Goal: Use online tool/utility: Utilize a website feature to perform a specific function

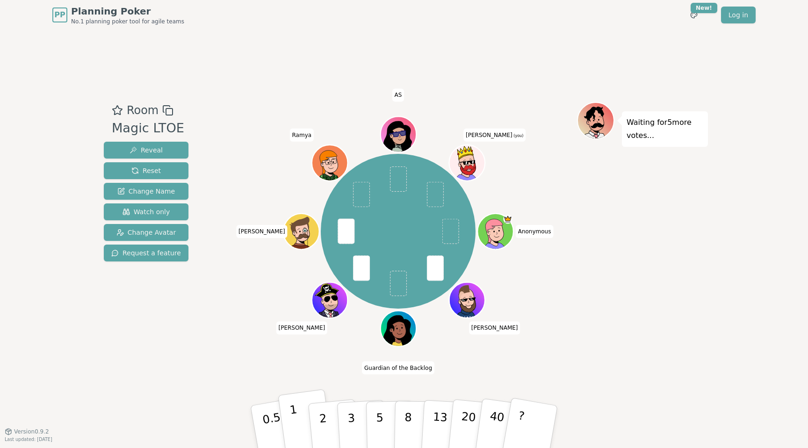
click at [292, 413] on p "1" at bounding box center [296, 427] width 14 height 51
click at [265, 413] on p "0.5" at bounding box center [273, 427] width 26 height 53
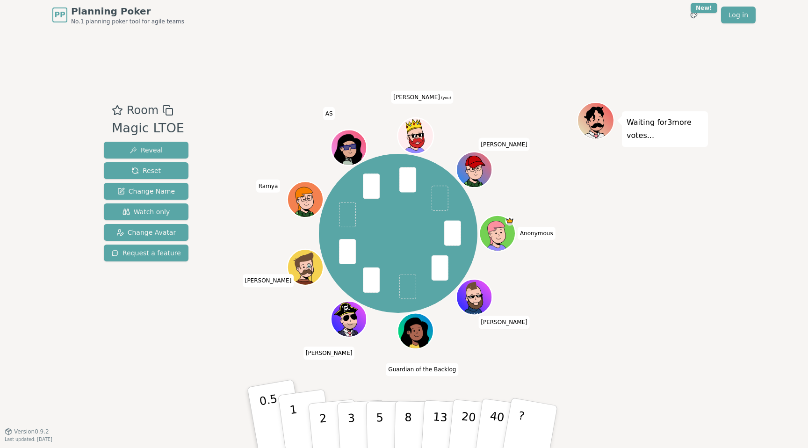
click at [294, 408] on button "1" at bounding box center [306, 427] width 56 height 76
click at [269, 411] on p "0.5" at bounding box center [273, 427] width 26 height 53
click at [294, 414] on p "1" at bounding box center [296, 427] width 14 height 51
click at [272, 414] on p "0.5" at bounding box center [273, 427] width 26 height 53
click at [293, 414] on p "1" at bounding box center [296, 427] width 14 height 51
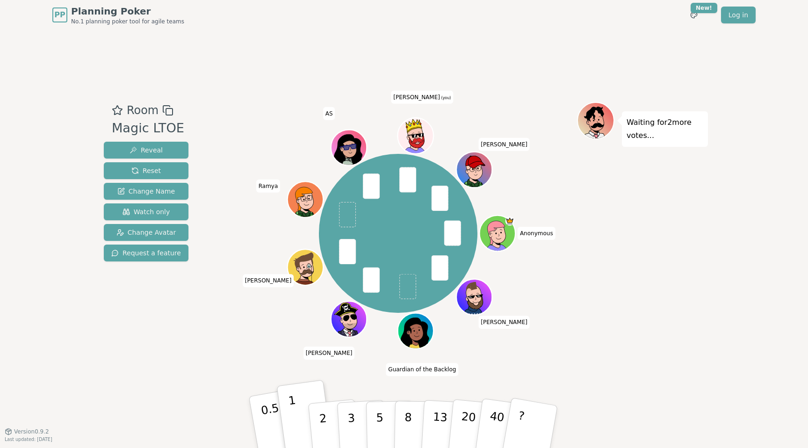
click at [272, 414] on p "0.5" at bounding box center [273, 427] width 26 height 53
click at [294, 414] on p "1" at bounding box center [296, 427] width 14 height 51
click at [268, 414] on p "0.5" at bounding box center [273, 427] width 26 height 53
click at [294, 414] on p "1" at bounding box center [296, 427] width 14 height 51
click at [267, 413] on p "0.5" at bounding box center [273, 427] width 26 height 53
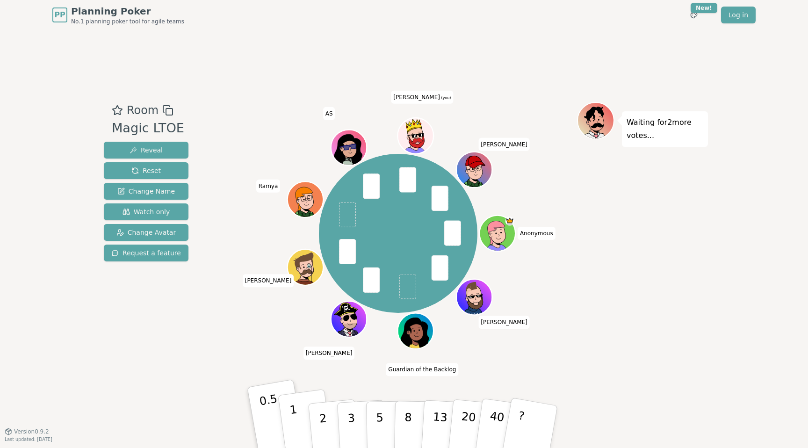
click at [297, 414] on button "1" at bounding box center [306, 427] width 56 height 76
click at [276, 414] on p "0.5" at bounding box center [273, 427] width 26 height 53
click at [299, 431] on button "1" at bounding box center [306, 427] width 56 height 76
click at [266, 437] on p "0.5" at bounding box center [273, 427] width 26 height 53
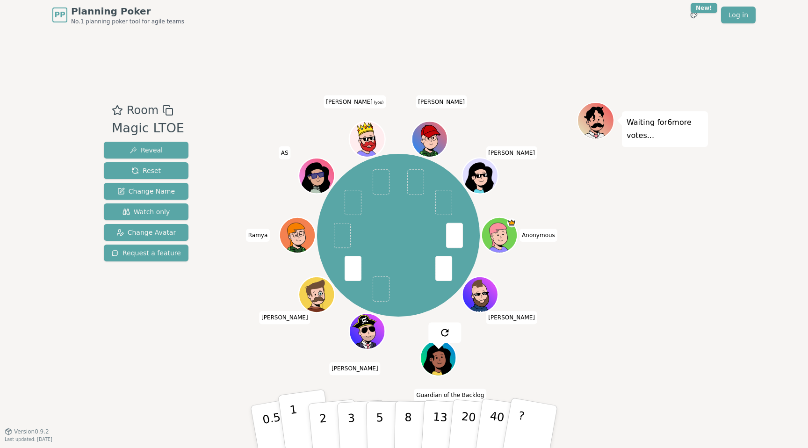
click at [295, 420] on p "1" at bounding box center [296, 427] width 14 height 51
click at [316, 420] on button "2" at bounding box center [333, 427] width 53 height 74
click at [299, 436] on button "1" at bounding box center [306, 427] width 56 height 76
click at [324, 426] on p "2" at bounding box center [324, 427] width 12 height 51
click at [298, 418] on button "1" at bounding box center [306, 427] width 56 height 76
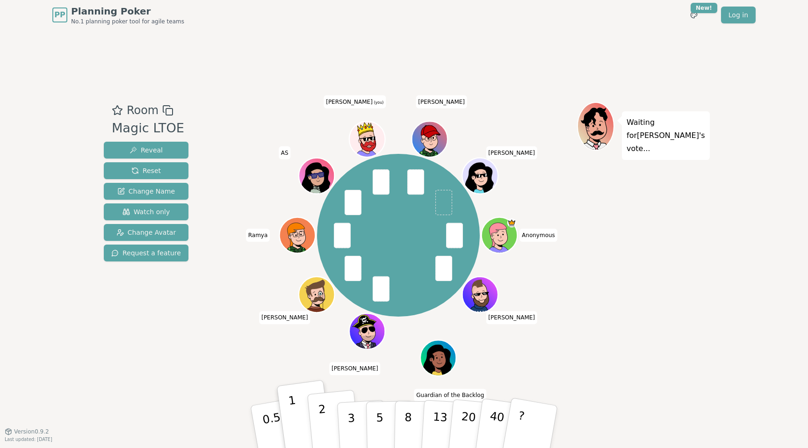
click at [320, 432] on button "2" at bounding box center [333, 427] width 53 height 74
click at [295, 431] on p "1" at bounding box center [296, 427] width 14 height 51
click at [318, 431] on button "2" at bounding box center [333, 427] width 53 height 74
click at [324, 402] on button "2" at bounding box center [333, 427] width 53 height 74
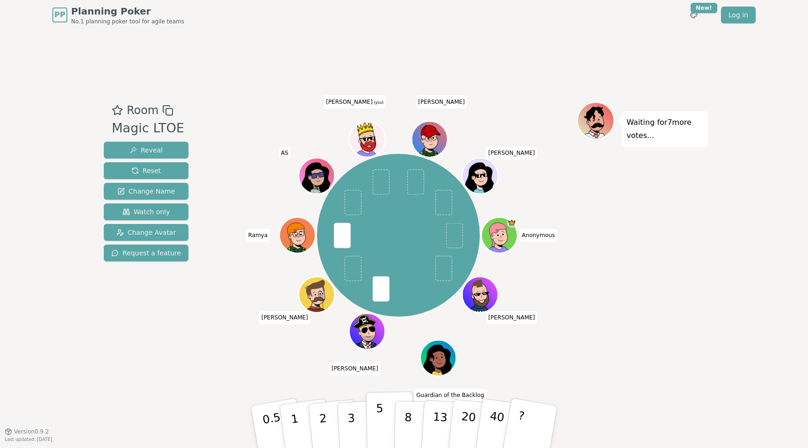
click at [388, 418] on button "5" at bounding box center [390, 426] width 48 height 71
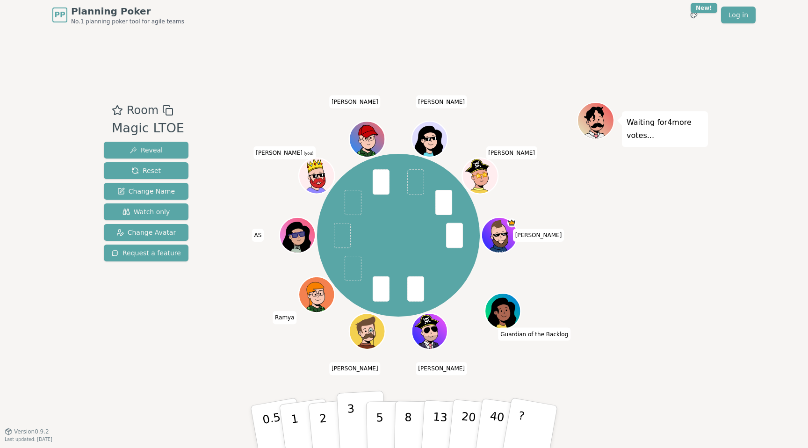
click at [347, 414] on button "3" at bounding box center [362, 426] width 51 height 73
click at [323, 411] on p "2" at bounding box center [324, 427] width 12 height 51
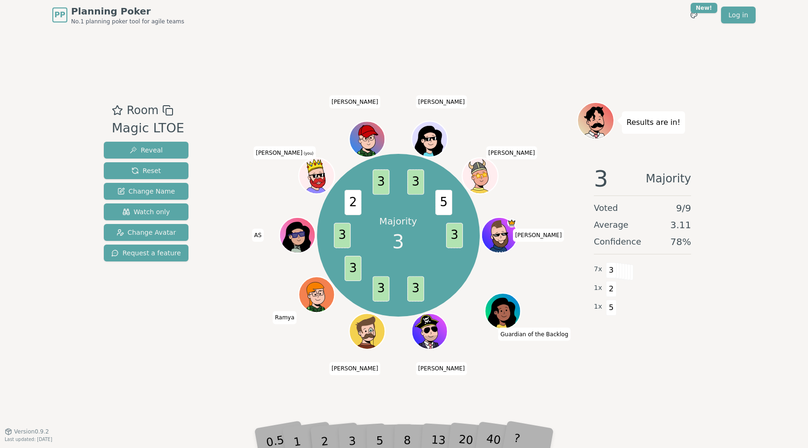
click at [359, 428] on div "3" at bounding box center [362, 426] width 30 height 34
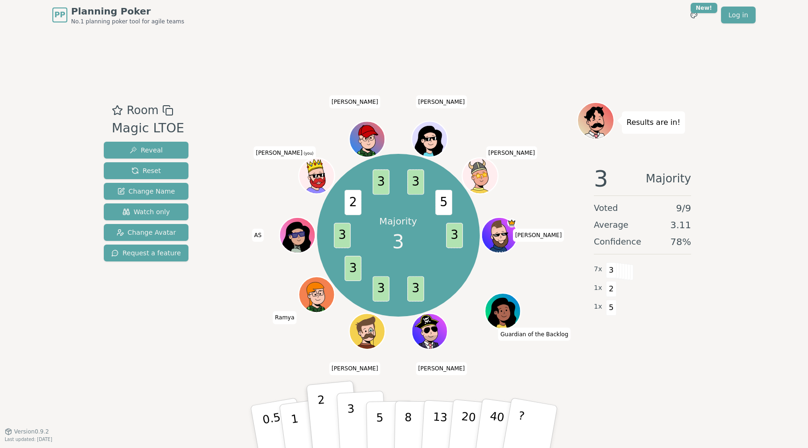
click at [348, 416] on p "3" at bounding box center [352, 427] width 10 height 51
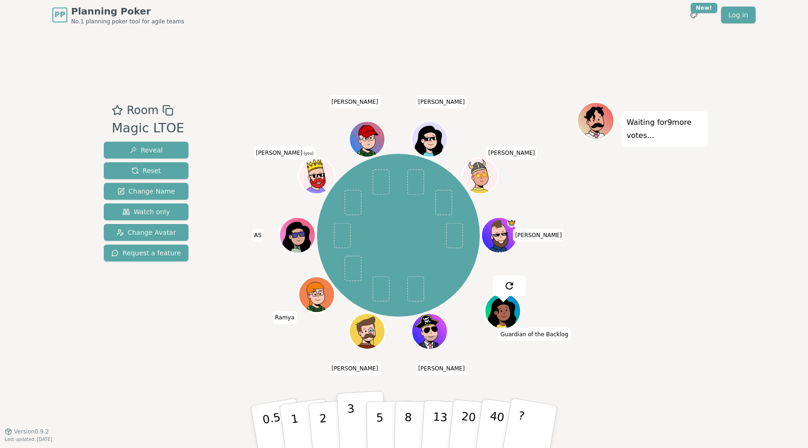
click at [345, 425] on button "3" at bounding box center [362, 426] width 51 height 73
click at [368, 424] on button "5" at bounding box center [390, 426] width 48 height 71
click at [352, 424] on p "3" at bounding box center [352, 427] width 10 height 51
click at [371, 425] on button "5" at bounding box center [390, 426] width 48 height 71
click at [363, 425] on button "3" at bounding box center [362, 426] width 51 height 73
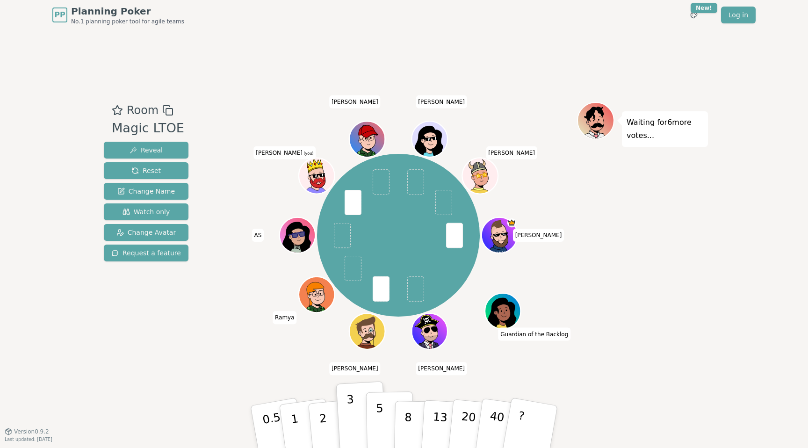
click at [380, 425] on p "5" at bounding box center [380, 427] width 8 height 50
click at [356, 425] on button "3" at bounding box center [362, 426] width 51 height 73
click at [377, 425] on p "5" at bounding box center [380, 427] width 8 height 50
click at [294, 432] on p "1" at bounding box center [296, 427] width 14 height 51
click at [321, 437] on p "2" at bounding box center [324, 427] width 12 height 51
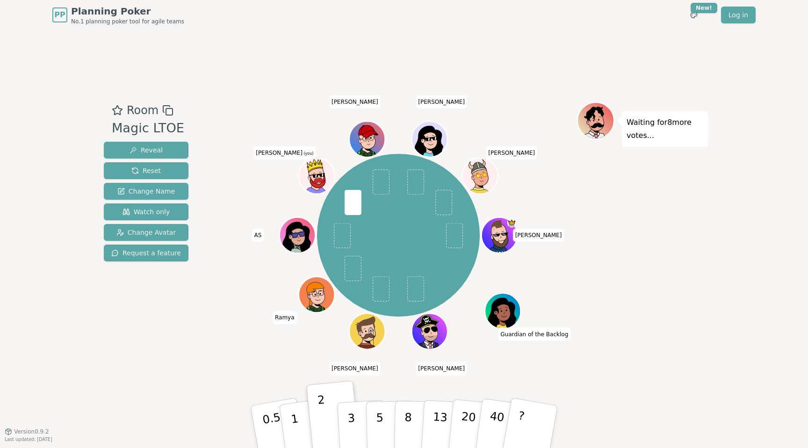
click at [206, 324] on div "Room Magic LTOE Reveal Reset Change Name Watch only Change Avatar Request a fea…" at bounding box center [404, 230] width 608 height 257
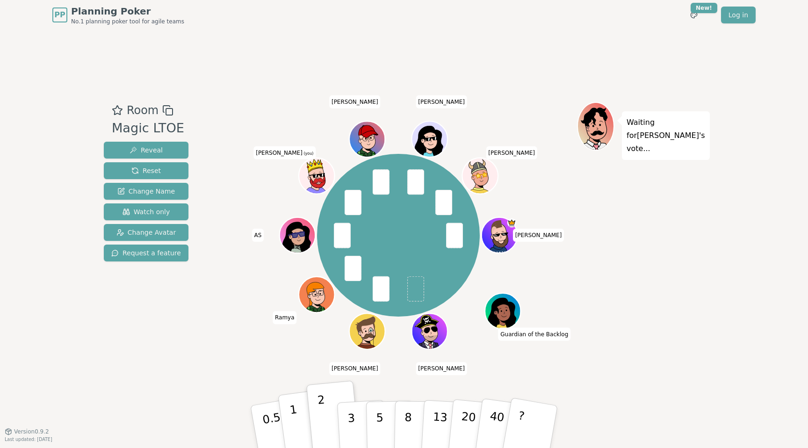
click at [297, 424] on button "1" at bounding box center [306, 427] width 56 height 76
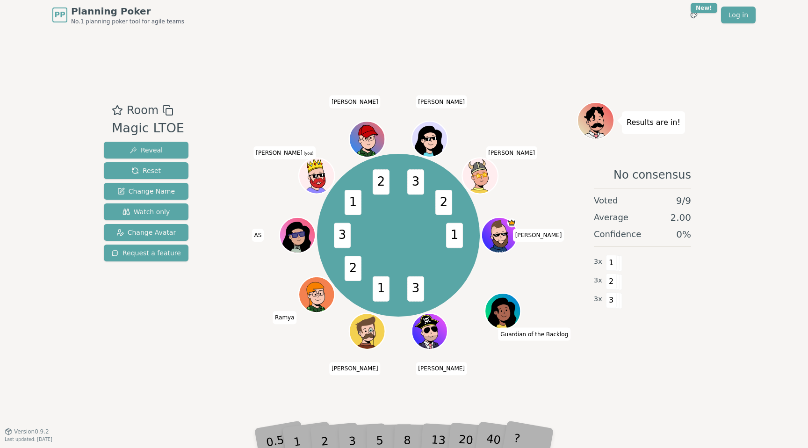
click at [327, 428] on div "2" at bounding box center [333, 426] width 31 height 35
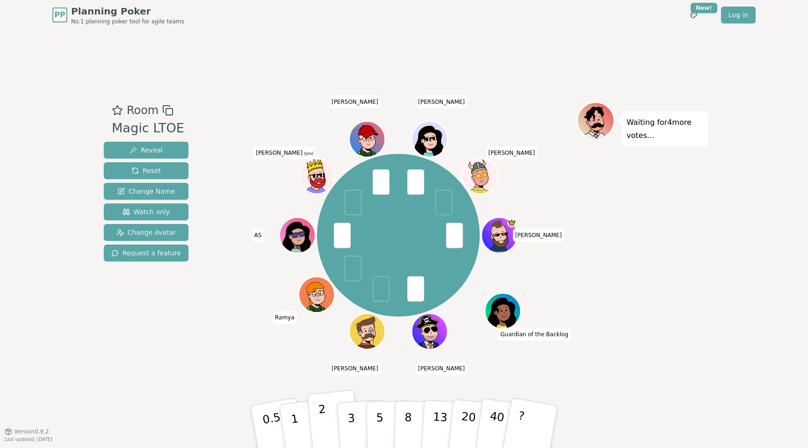
click at [313, 435] on button "2" at bounding box center [333, 427] width 53 height 74
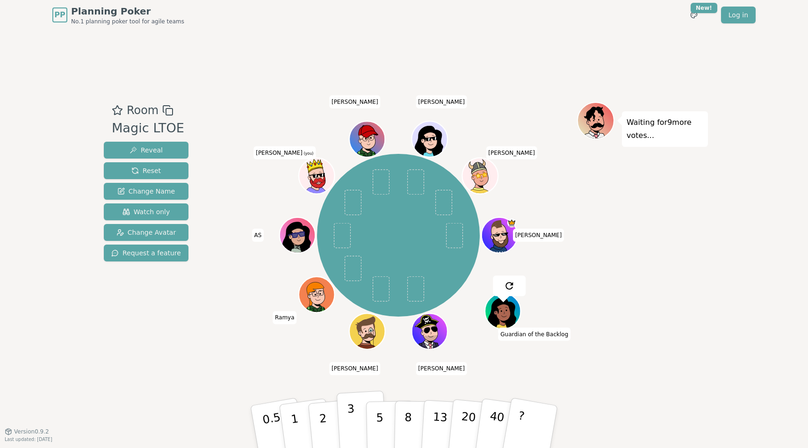
click at [357, 429] on button "3" at bounding box center [362, 426] width 51 height 73
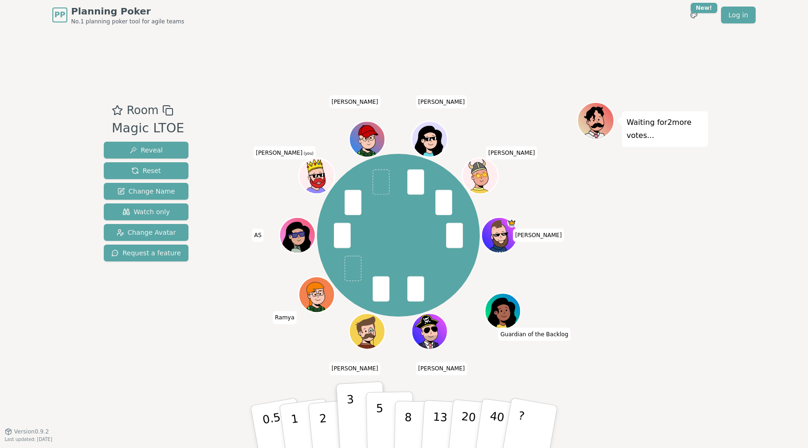
click at [380, 423] on p "5" at bounding box center [380, 427] width 8 height 50
click at [351, 420] on p "3" at bounding box center [352, 427] width 10 height 51
click at [379, 415] on p "5" at bounding box center [380, 427] width 8 height 50
click at [354, 415] on div "3" at bounding box center [362, 426] width 30 height 34
